Goal: Navigation & Orientation: Understand site structure

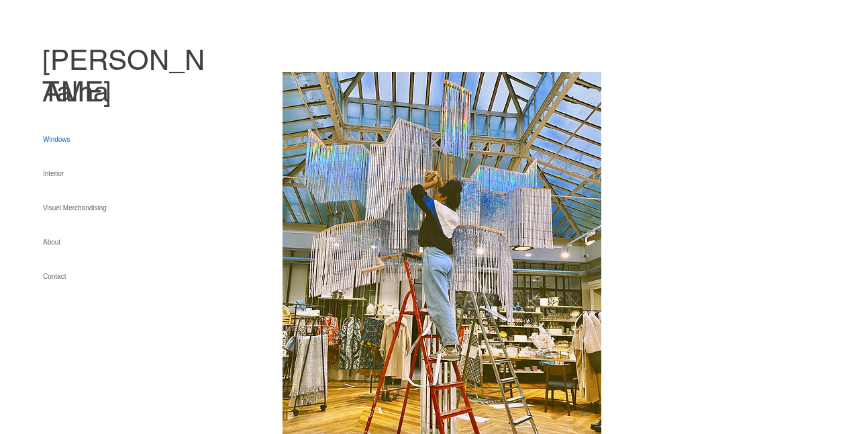
click at [60, 137] on link "Windows" at bounding box center [113, 139] width 140 height 34
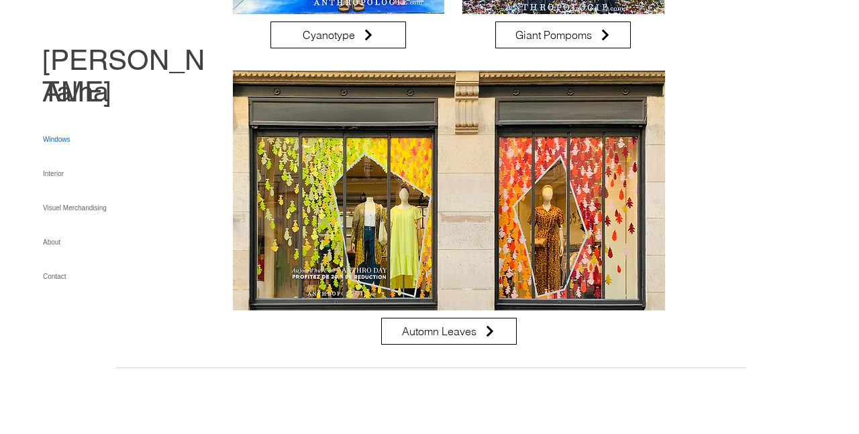
scroll to position [1310, 0]
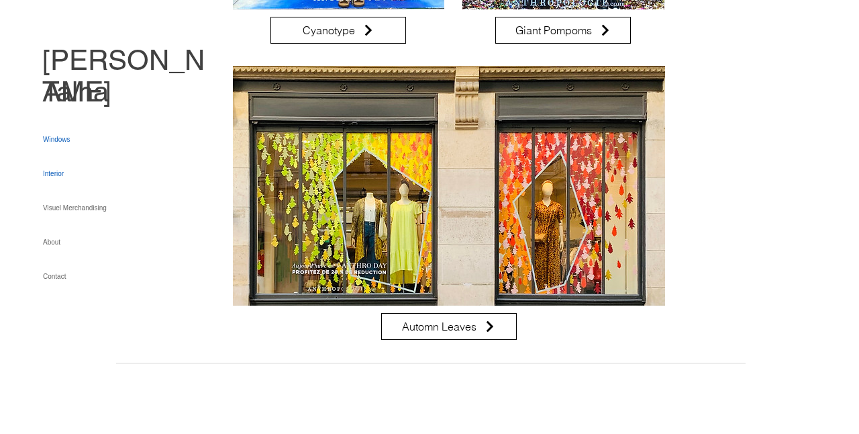
click at [80, 175] on link "Interior" at bounding box center [113, 173] width 140 height 34
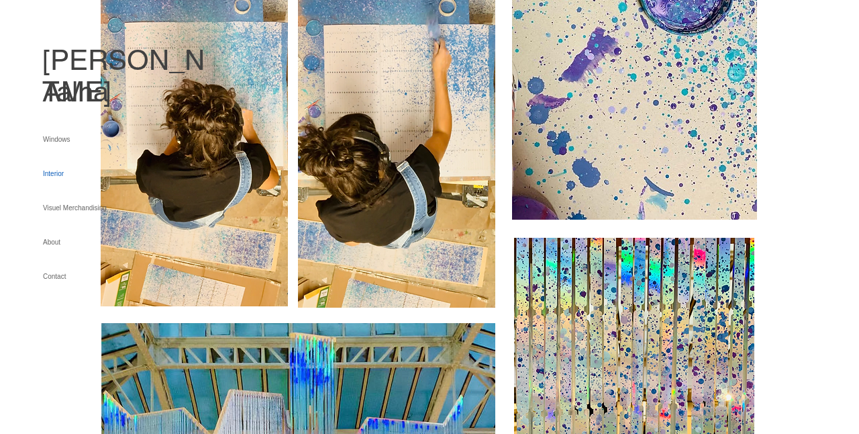
scroll to position [3441, 0]
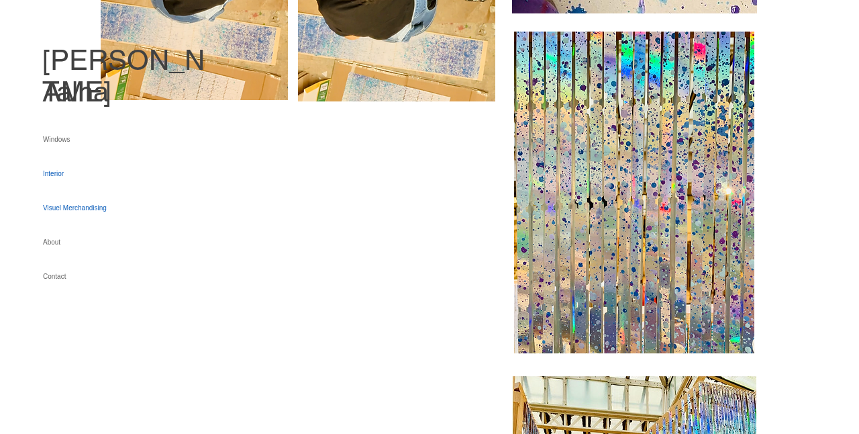
click at [80, 205] on link "Visuel Merchandising" at bounding box center [113, 208] width 140 height 34
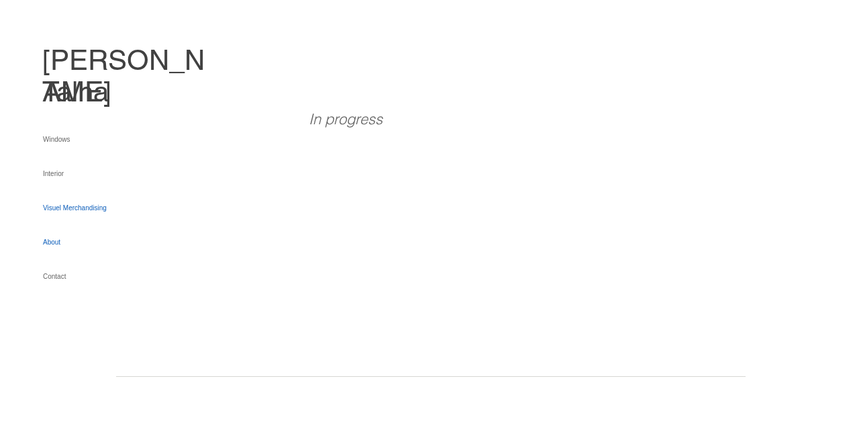
click at [80, 246] on link "About" at bounding box center [113, 242] width 140 height 34
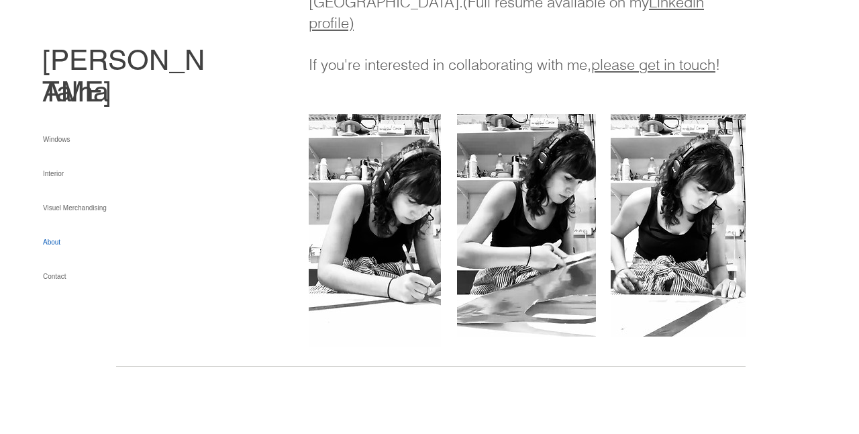
scroll to position [513, 0]
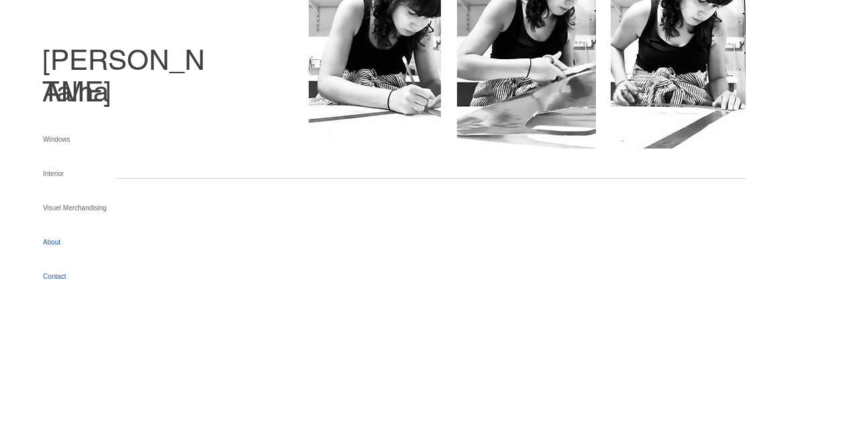
click at [54, 283] on link "Contact" at bounding box center [113, 276] width 140 height 34
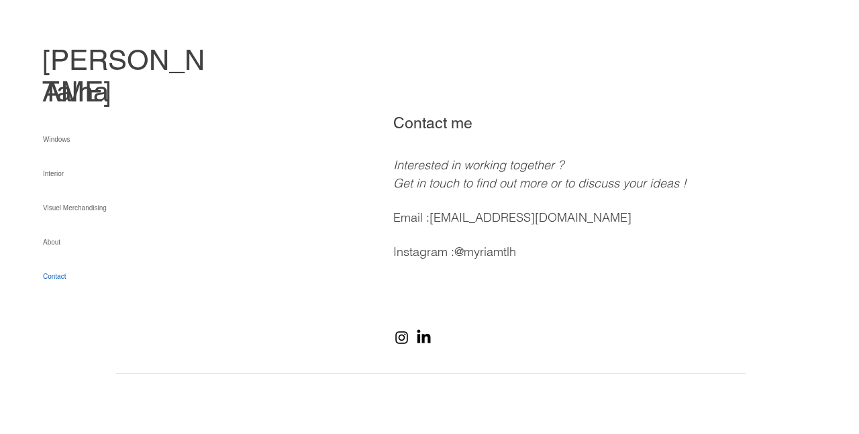
click at [502, 252] on link "@myriamtlh" at bounding box center [486, 251] width 62 height 15
